Goal: Find specific page/section: Find specific page/section

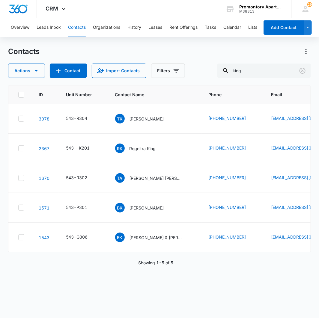
drag, startPoint x: 262, startPoint y: 68, endPoint x: 230, endPoint y: 63, distance: 32.6
click at [238, 66] on input "king" at bounding box center [264, 71] width 94 height 14
type input "o306"
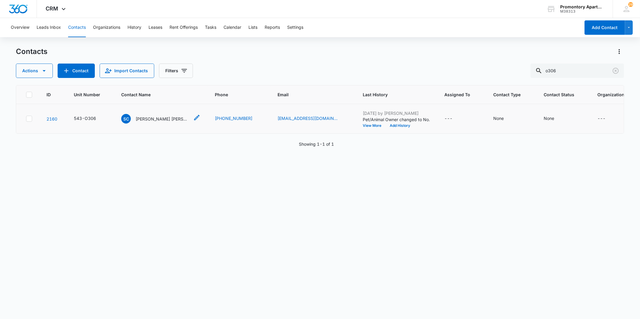
click at [125, 115] on span "SC" at bounding box center [126, 119] width 10 height 10
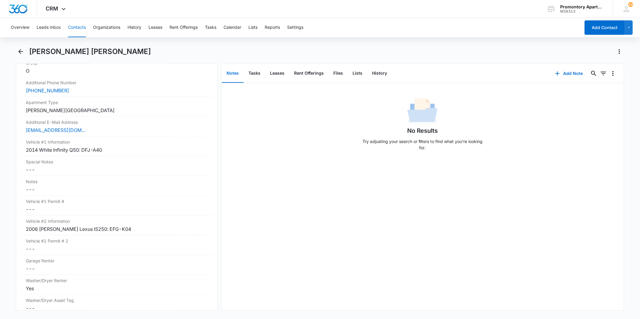
scroll to position [533, 0]
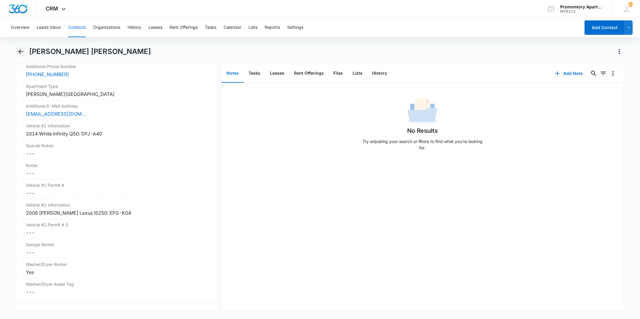
click at [21, 50] on icon "Back" at bounding box center [20, 51] width 7 height 7
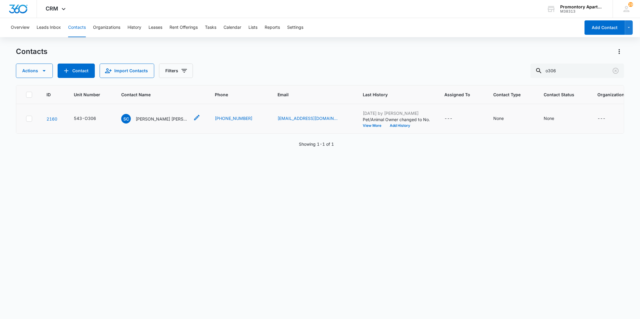
click at [123, 121] on span "SC" at bounding box center [126, 119] width 10 height 10
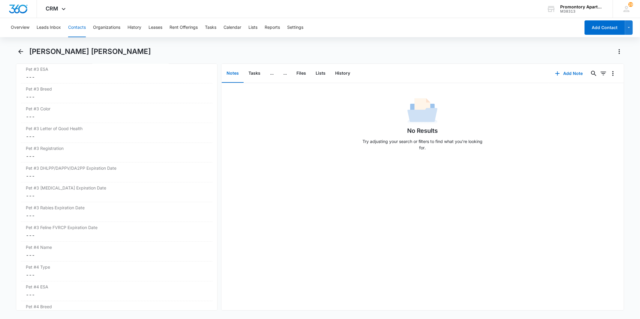
scroll to position [1222, 0]
